Goal: Check status

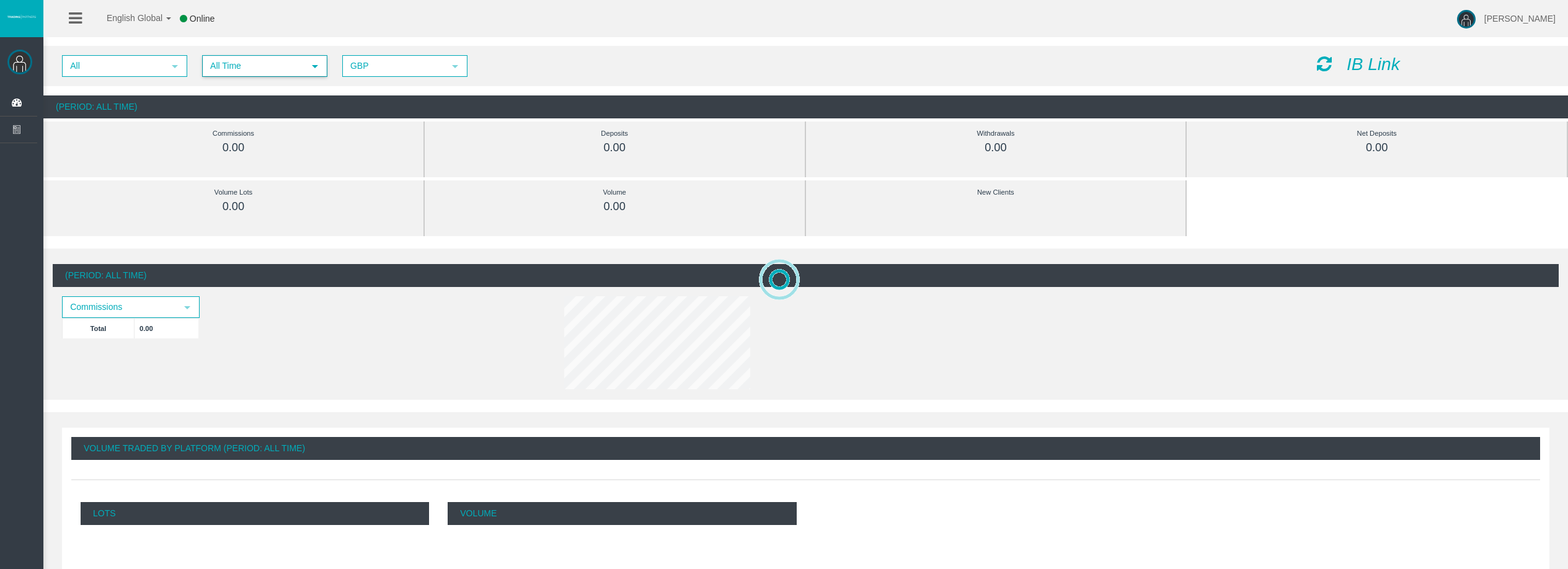
click at [267, 72] on span "All Time" at bounding box center [253, 66] width 100 height 19
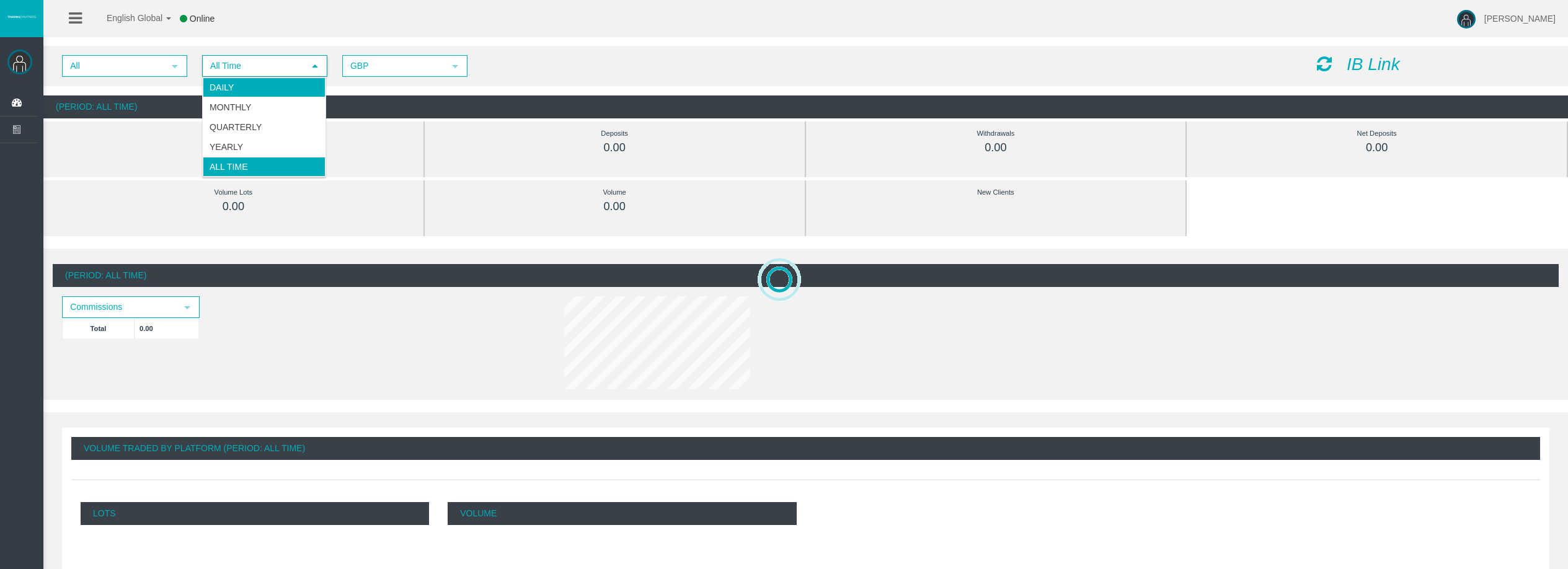
click at [267, 86] on li "Daily" at bounding box center [264, 87] width 123 height 20
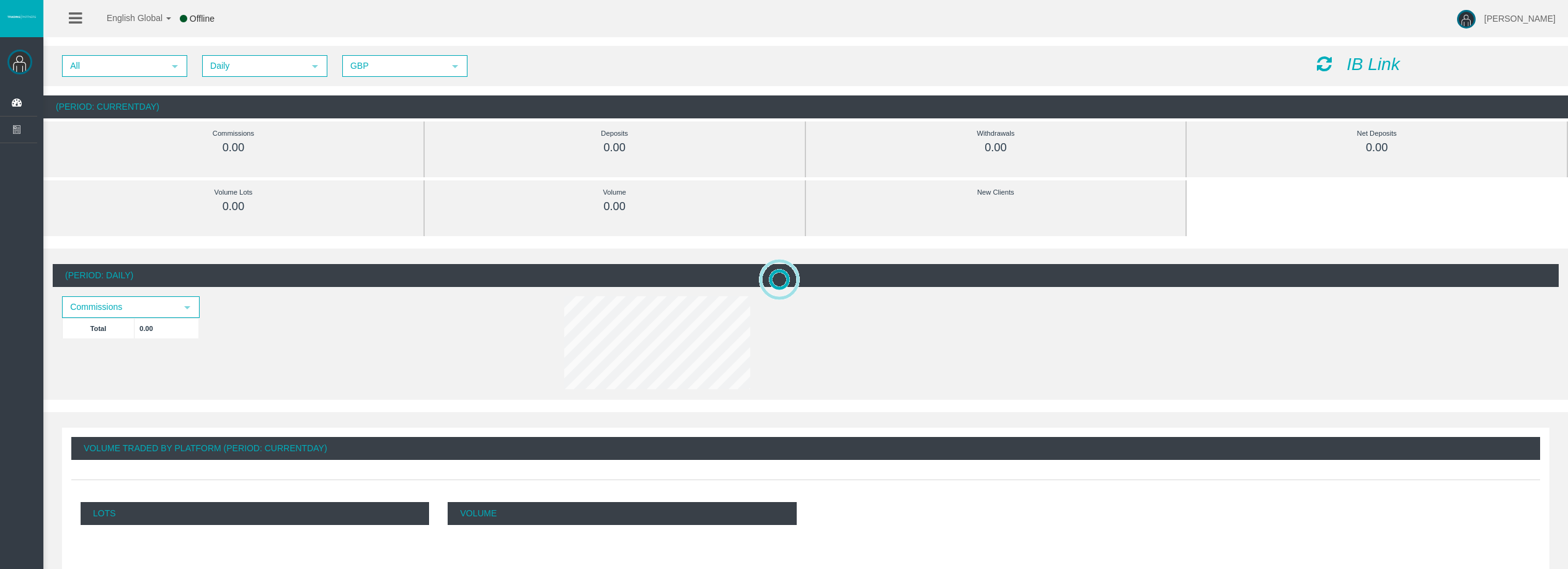
click at [1326, 66] on icon at bounding box center [1324, 64] width 15 height 17
click at [1167, 348] on div at bounding box center [1459, 537] width 1411 height 569
click at [237, 66] on span "Daily" at bounding box center [253, 66] width 100 height 19
click at [257, 84] on li "Daily" at bounding box center [264, 87] width 123 height 20
click at [1323, 71] on icon at bounding box center [1324, 64] width 15 height 17
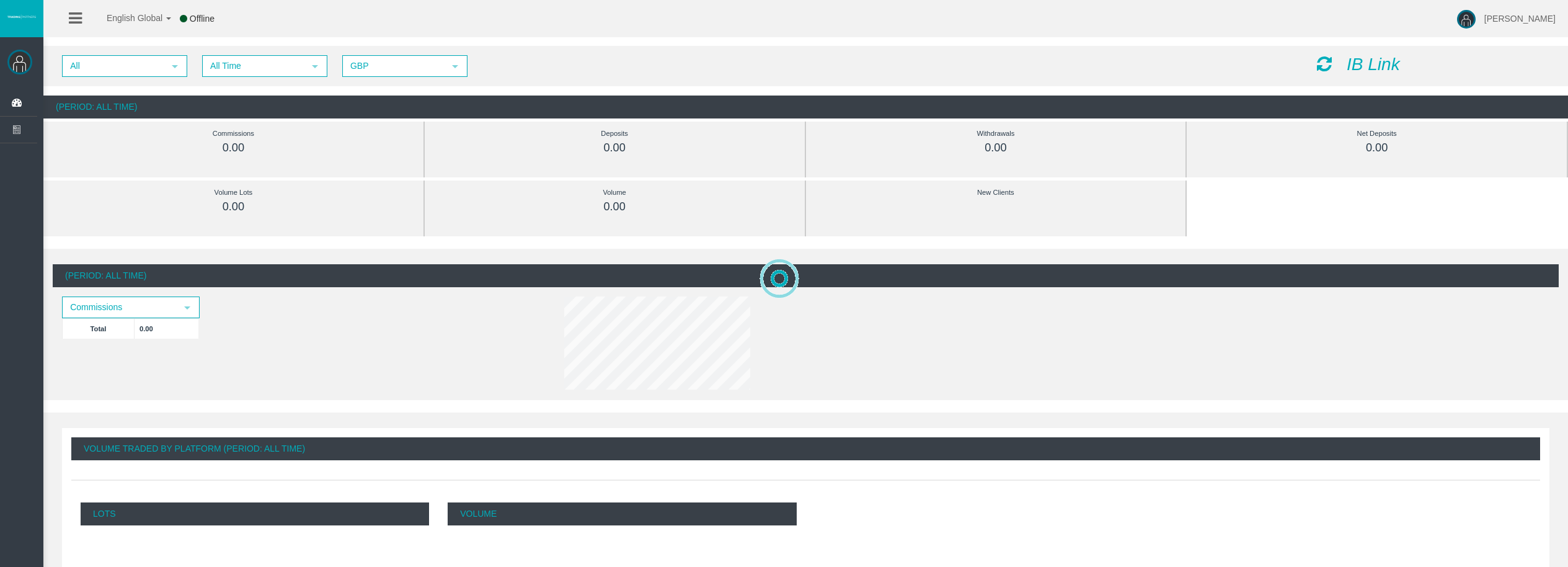
click at [255, 84] on div "All select All Time select 5 GBP select GBP IB Link" at bounding box center [805, 66] width 1525 height 41
click at [250, 62] on span "All Time" at bounding box center [253, 66] width 100 height 19
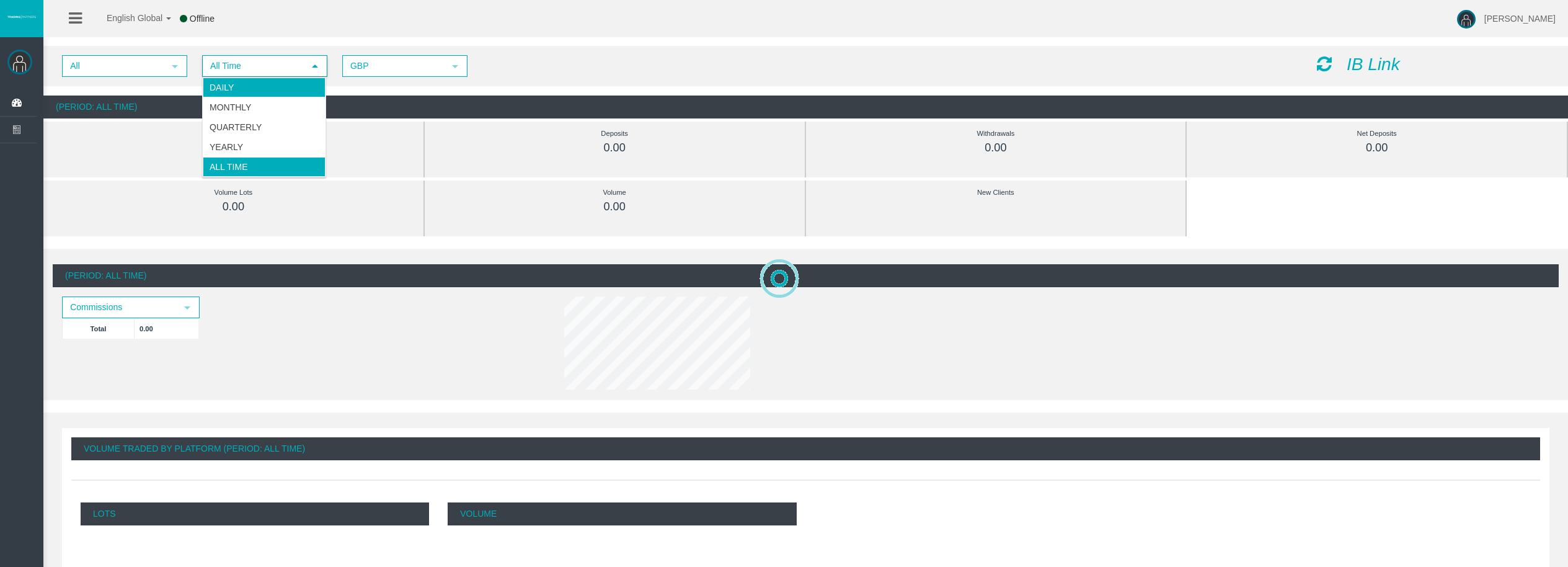
click at [259, 87] on li "Daily" at bounding box center [264, 88] width 123 height 20
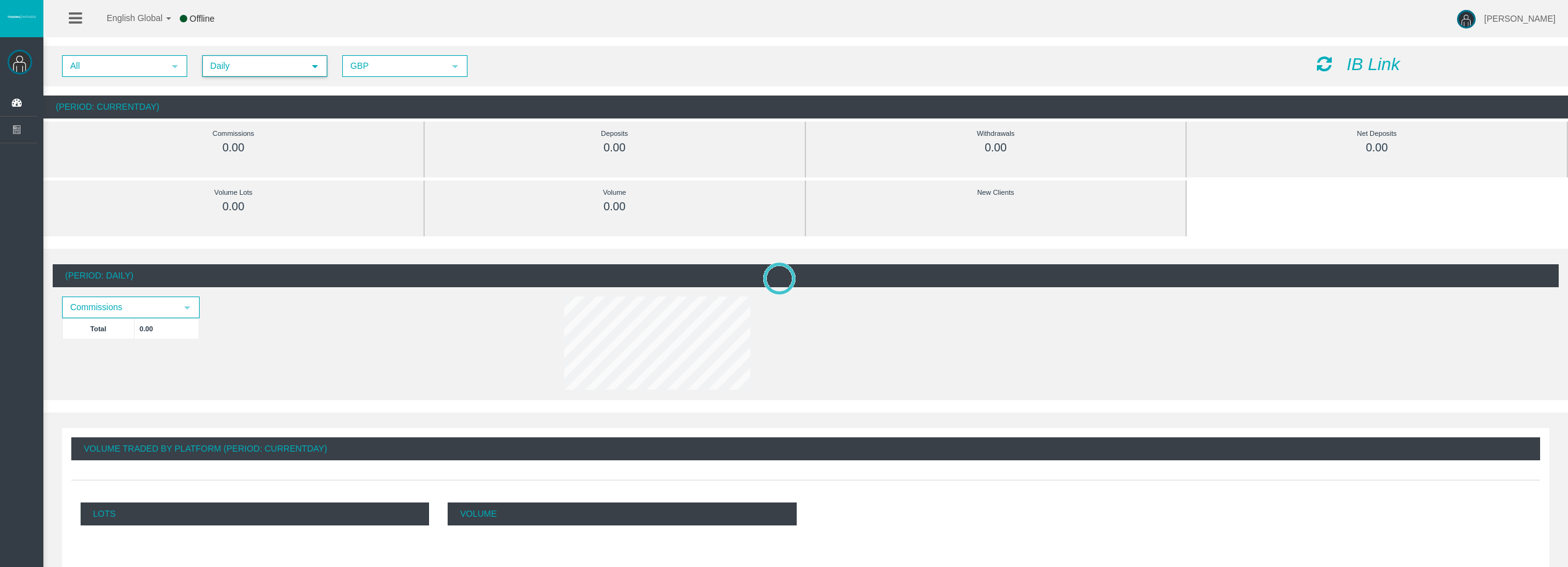
click at [1324, 70] on icon at bounding box center [1324, 64] width 15 height 17
click at [1327, 60] on icon at bounding box center [1324, 64] width 15 height 17
click at [232, 68] on span "Daily" at bounding box center [253, 66] width 100 height 19
click at [228, 82] on li "Daily" at bounding box center [264, 88] width 123 height 20
click at [1317, 68] on div "IB Link" at bounding box center [1433, 65] width 251 height 19
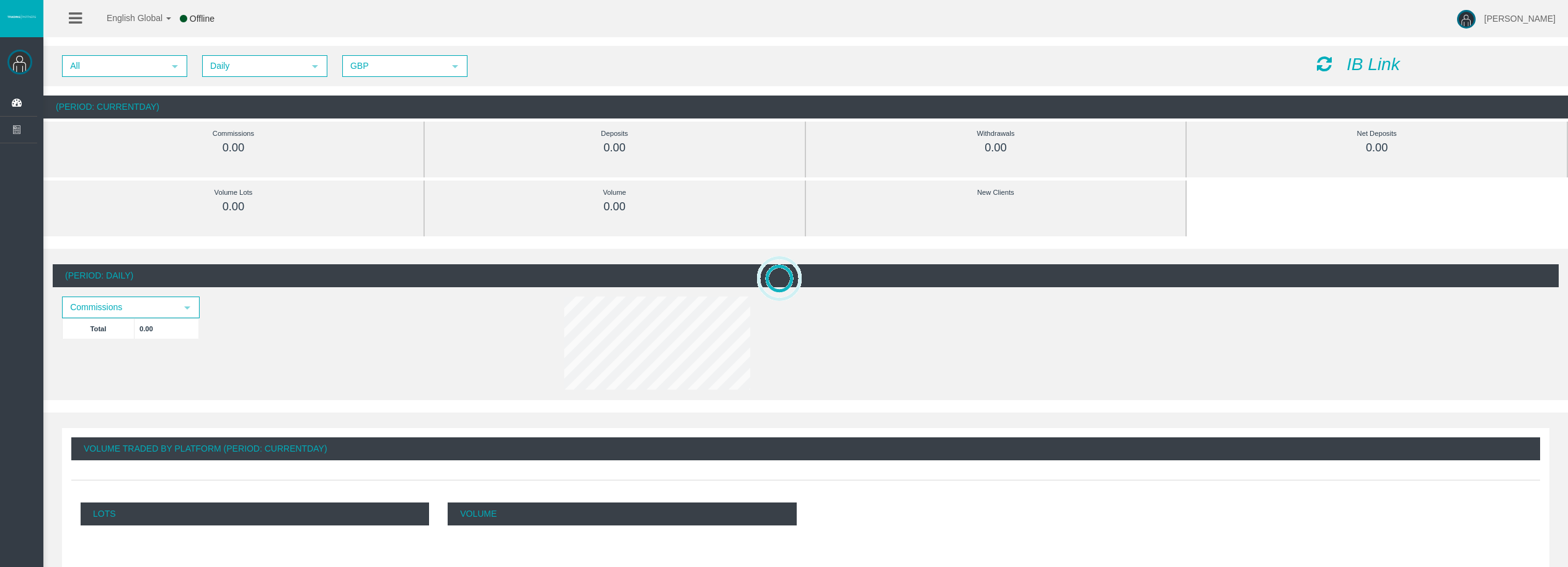
click at [1319, 61] on icon at bounding box center [1324, 64] width 15 height 17
click at [271, 68] on span "Daily" at bounding box center [253, 66] width 100 height 19
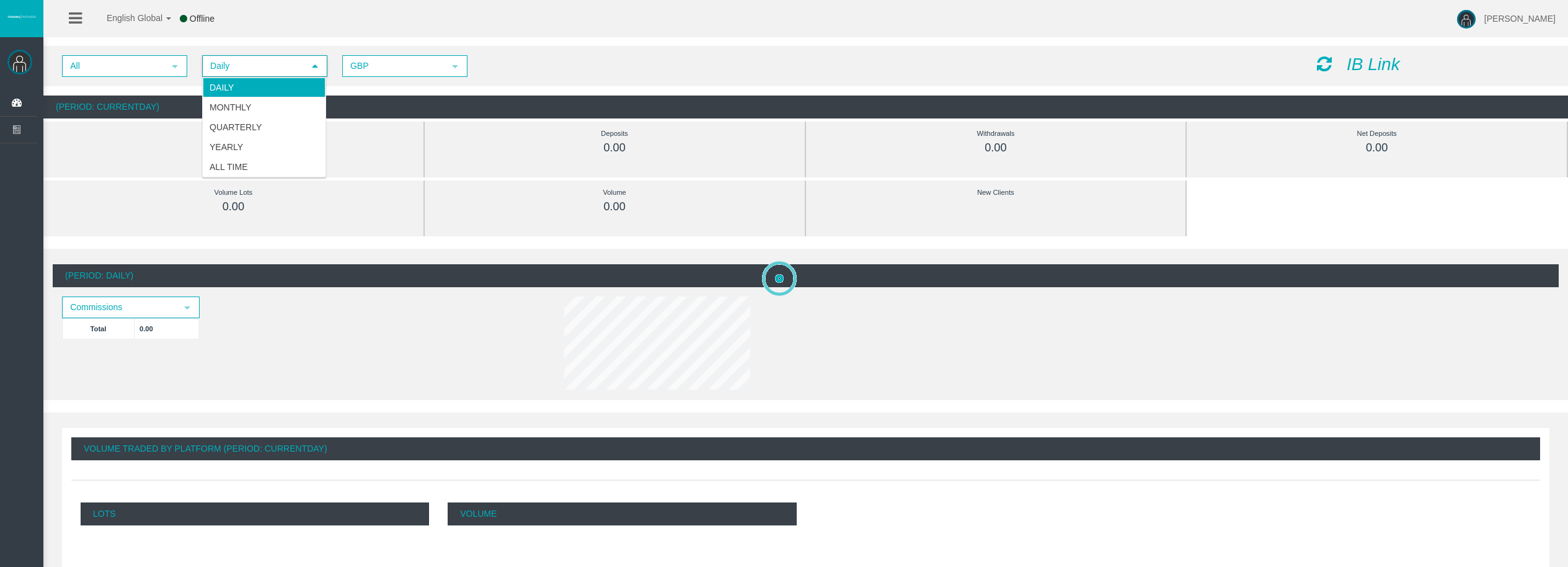
click at [259, 88] on li "Daily" at bounding box center [264, 88] width 123 height 20
click at [1329, 58] on icon at bounding box center [1324, 64] width 15 height 17
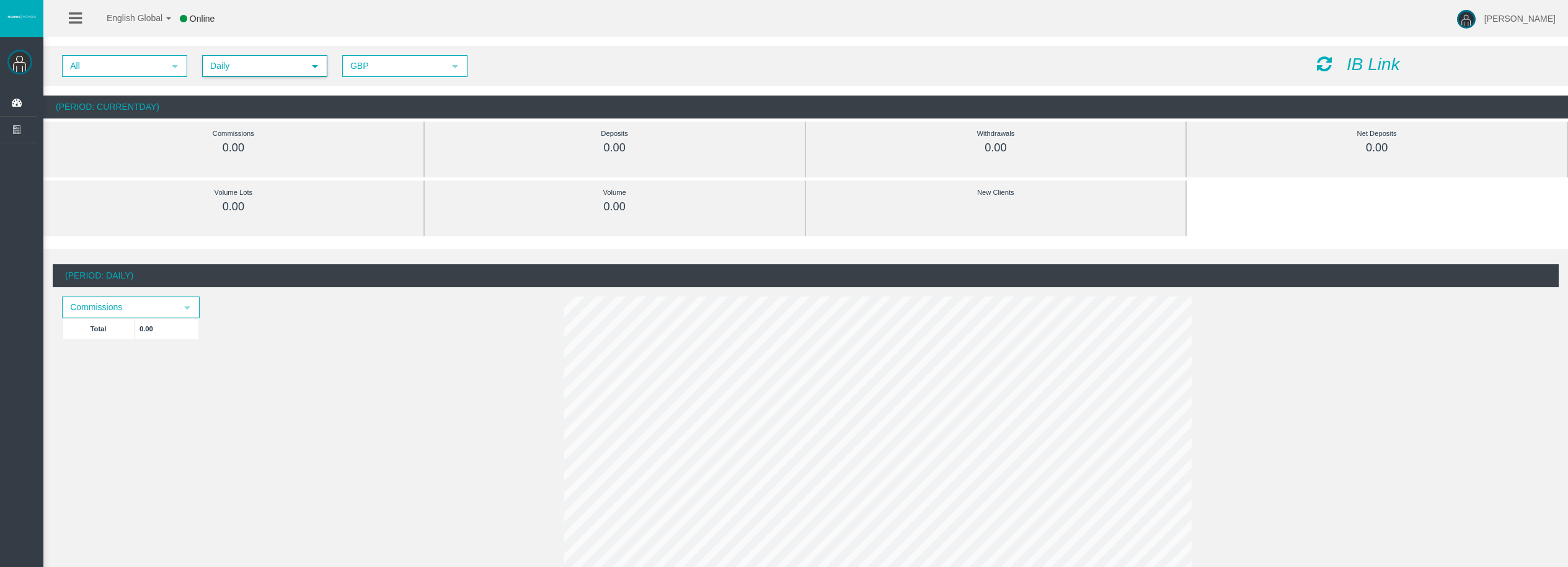
click at [243, 66] on span "Daily" at bounding box center [253, 66] width 100 height 19
click at [254, 82] on li "Daily" at bounding box center [264, 88] width 123 height 20
click at [1317, 56] on div "IB Link" at bounding box center [1433, 65] width 251 height 19
click at [1322, 65] on icon at bounding box center [1324, 64] width 15 height 17
click at [284, 57] on span "Daily" at bounding box center [253, 66] width 100 height 19
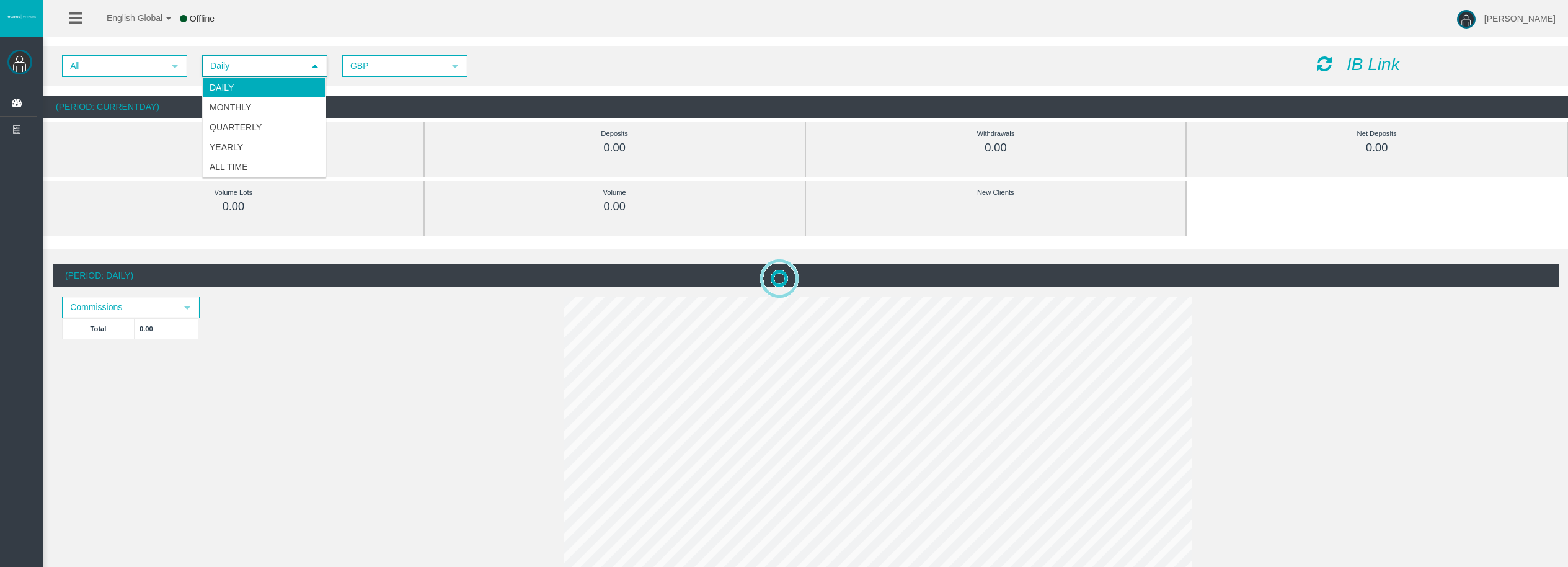
click at [264, 78] on li "Daily" at bounding box center [264, 88] width 123 height 20
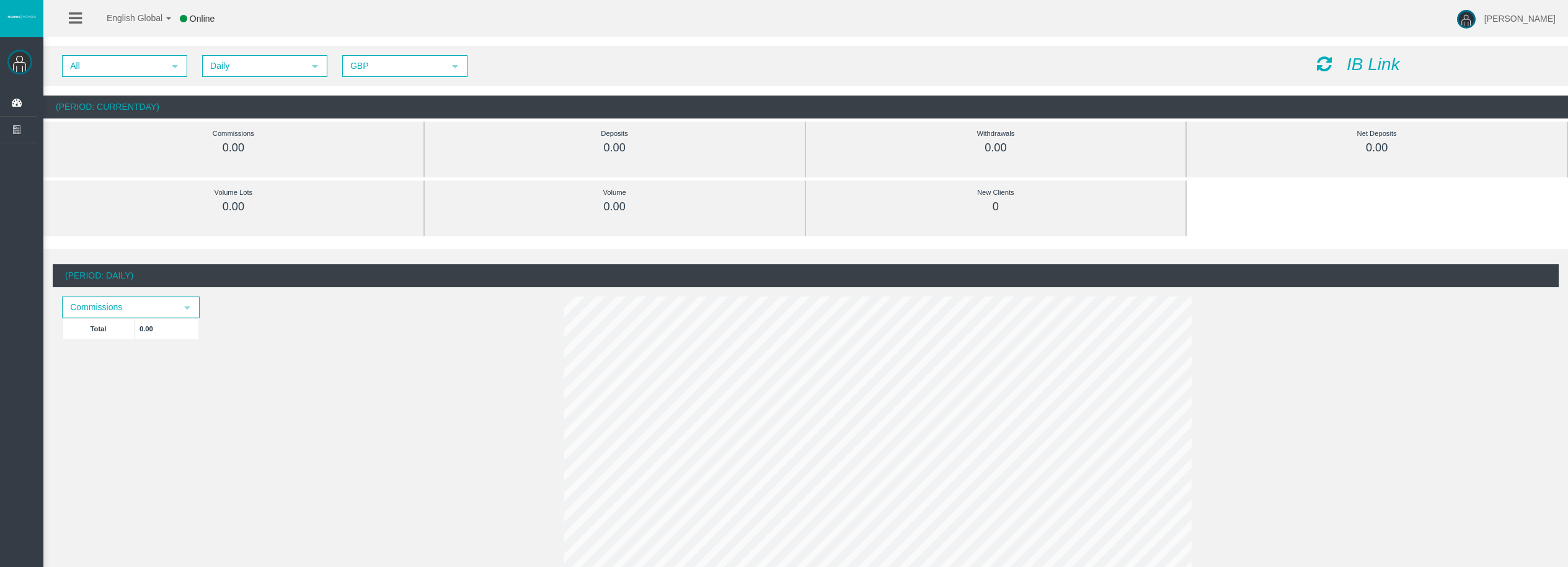
click at [1317, 64] on icon at bounding box center [1324, 64] width 15 height 17
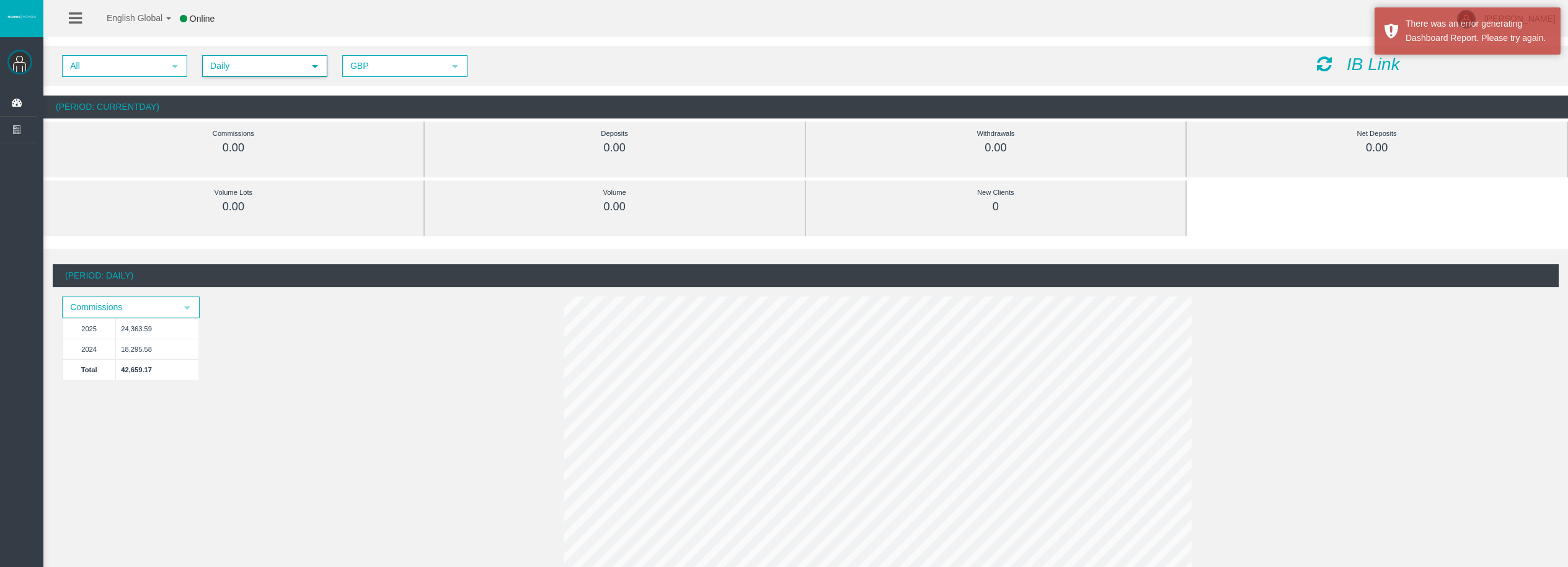
click at [262, 60] on span "Daily" at bounding box center [253, 66] width 100 height 19
click at [273, 88] on li "Daily" at bounding box center [264, 88] width 123 height 20
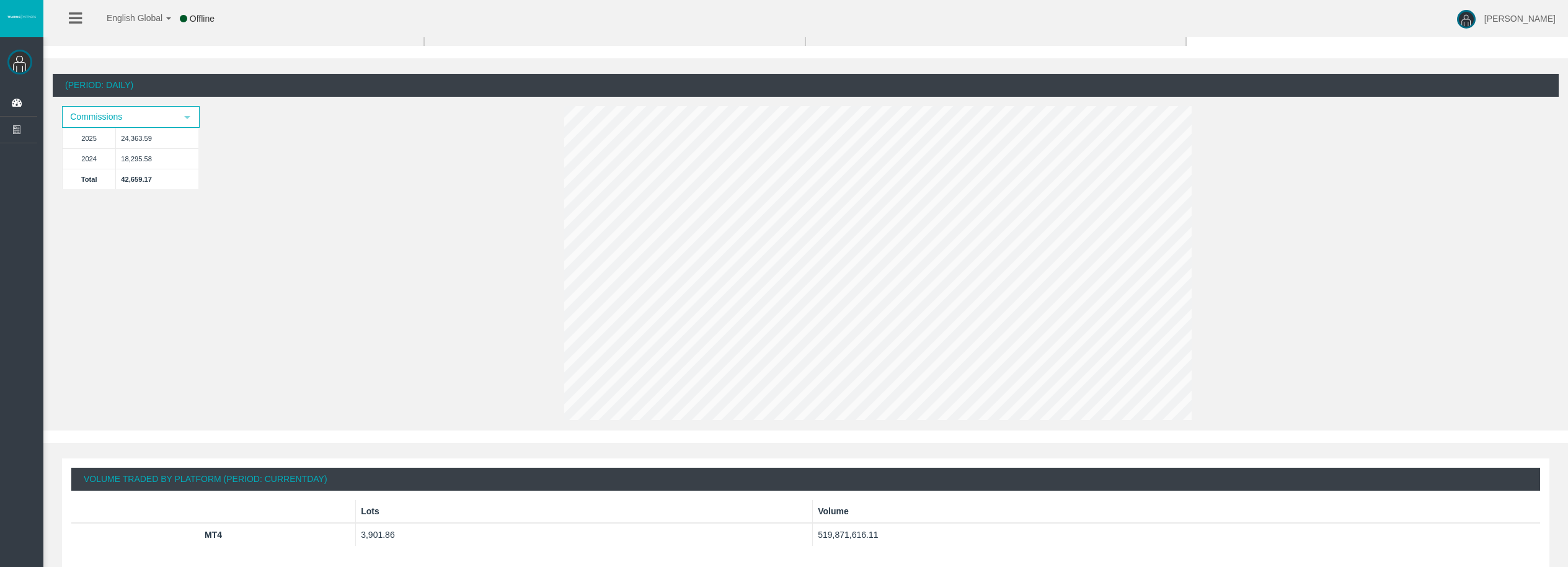
scroll to position [5, 0]
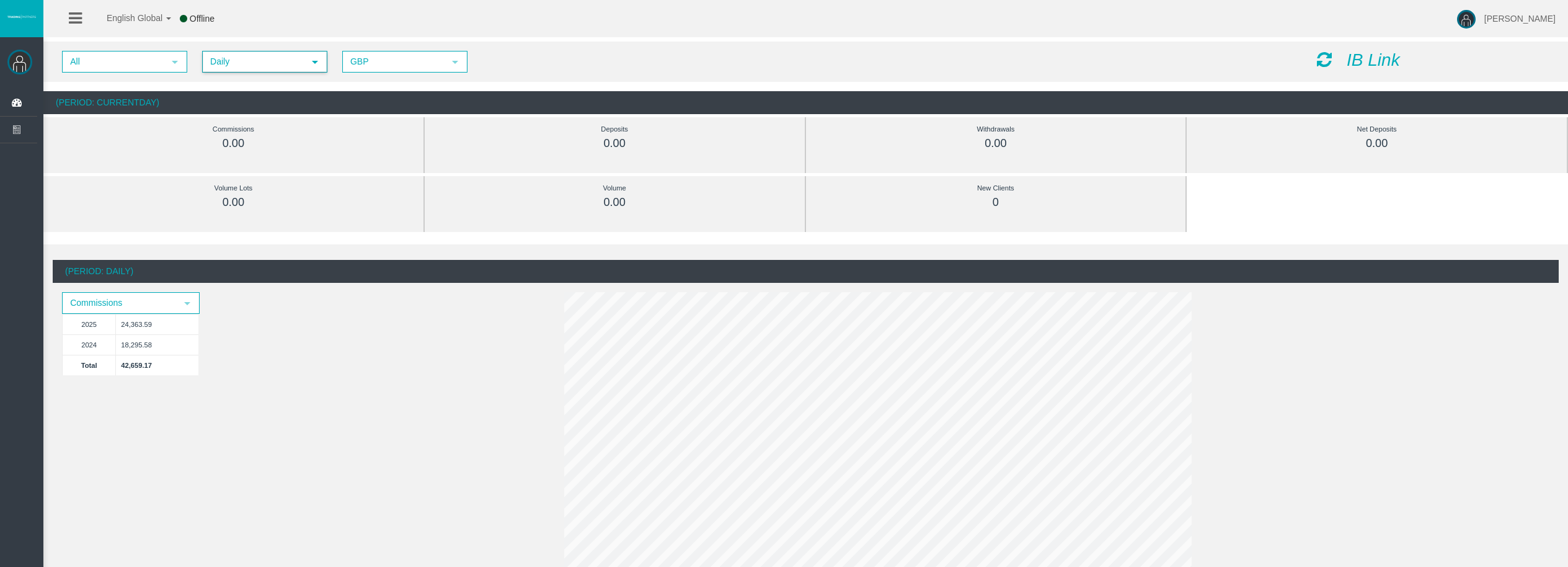
click at [262, 64] on span "Daily" at bounding box center [253, 62] width 100 height 19
click at [249, 94] on li "Monthly" at bounding box center [264, 103] width 123 height 20
click at [250, 66] on span "Monthly" at bounding box center [253, 62] width 100 height 19
click at [251, 95] on li "Monthly" at bounding box center [264, 103] width 123 height 20
click at [251, 68] on span "Monthly" at bounding box center [253, 62] width 100 height 19
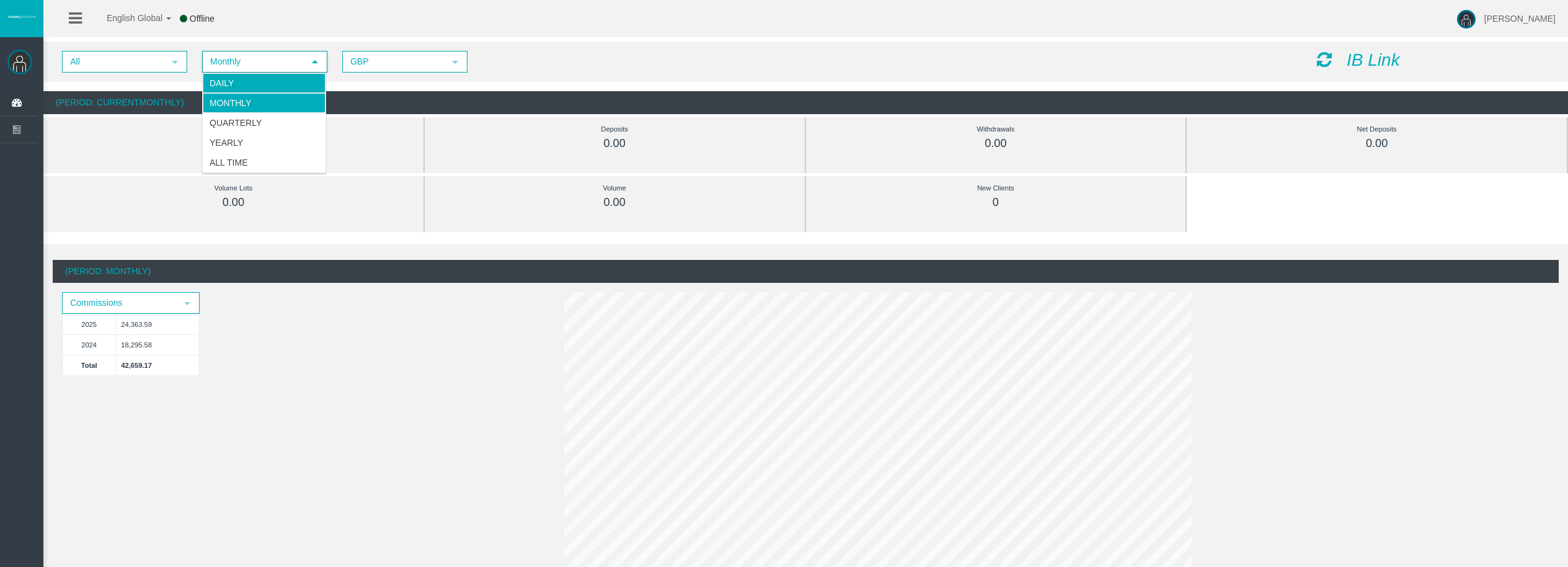
click at [250, 83] on li "Daily" at bounding box center [264, 83] width 123 height 20
click at [1338, 52] on div "IB Link" at bounding box center [1433, 60] width 251 height 19
click at [1329, 54] on icon at bounding box center [1324, 59] width 15 height 17
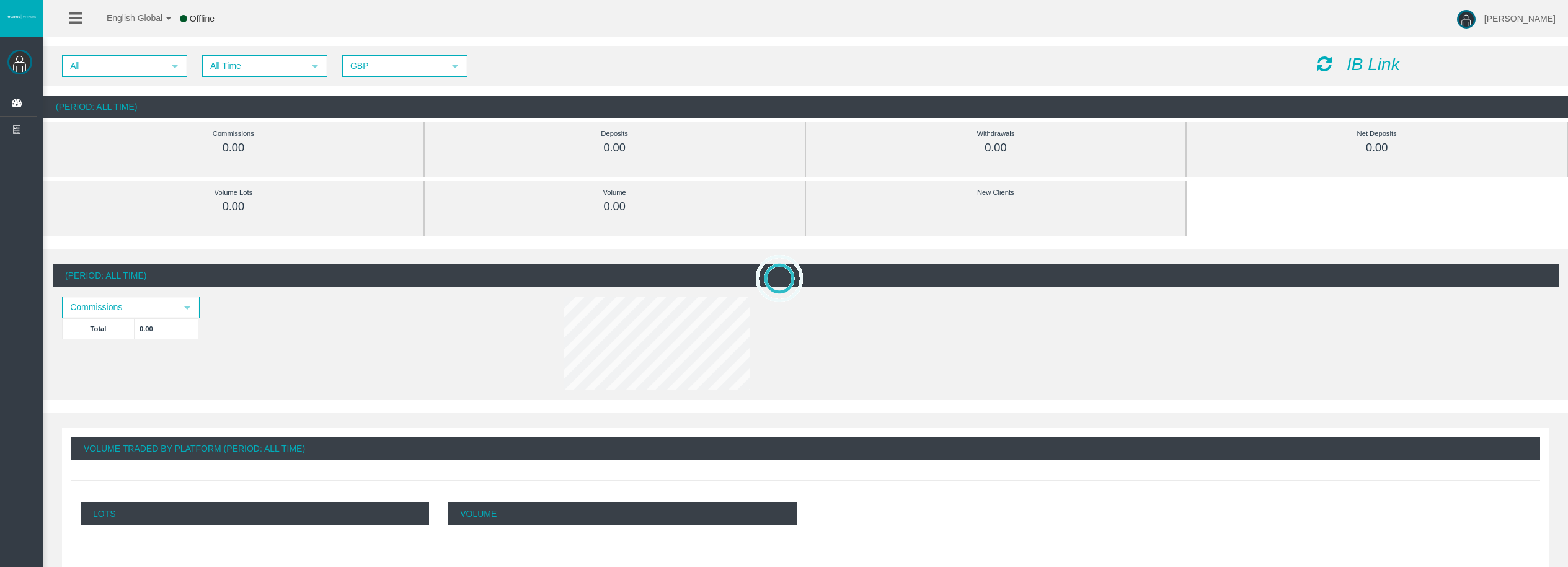
click at [1317, 66] on icon at bounding box center [1324, 64] width 15 height 17
